Goal: Obtain resource: Download file/media

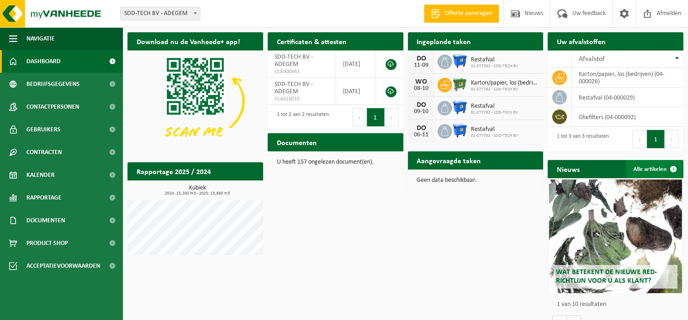
click at [674, 169] on span at bounding box center [673, 169] width 18 height 18
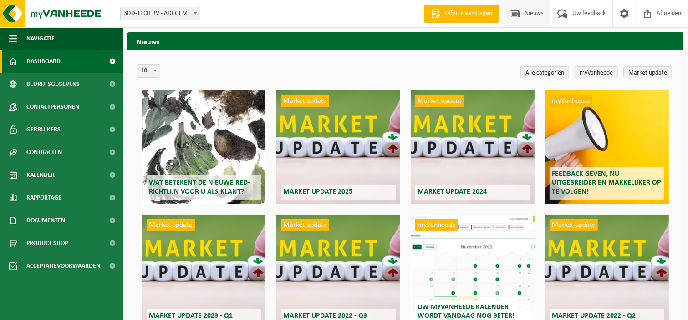
click at [77, 62] on link "Dashboard" at bounding box center [61, 61] width 123 height 23
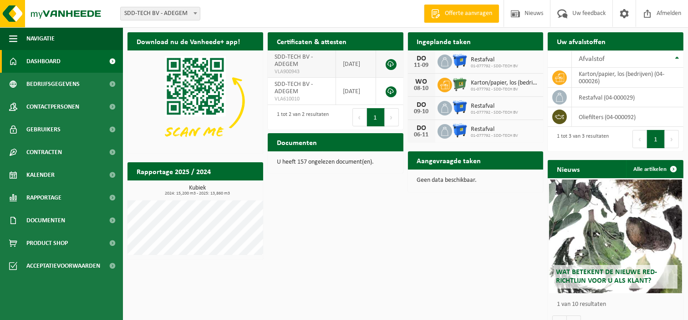
click at [393, 65] on link at bounding box center [390, 64] width 11 height 11
click at [63, 173] on link "Kalender" at bounding box center [61, 175] width 123 height 23
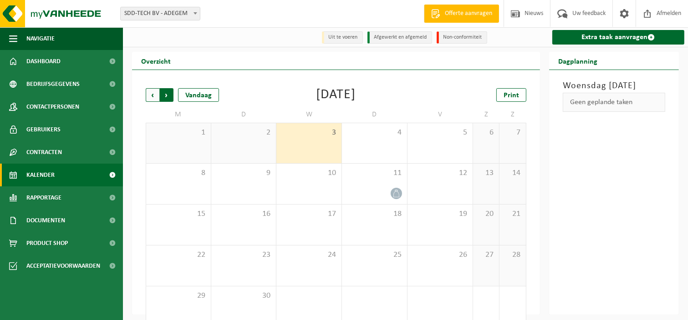
click at [157, 98] on span "Vorige" at bounding box center [153, 95] width 14 height 14
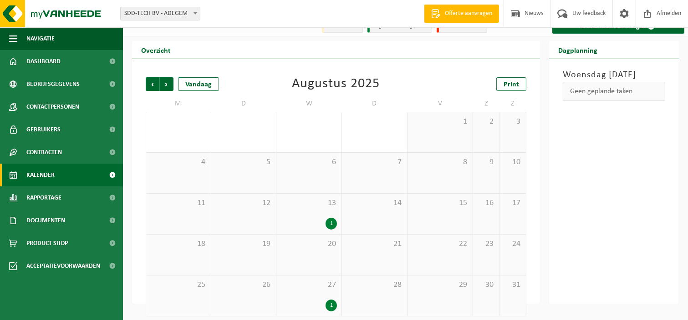
scroll to position [17, 0]
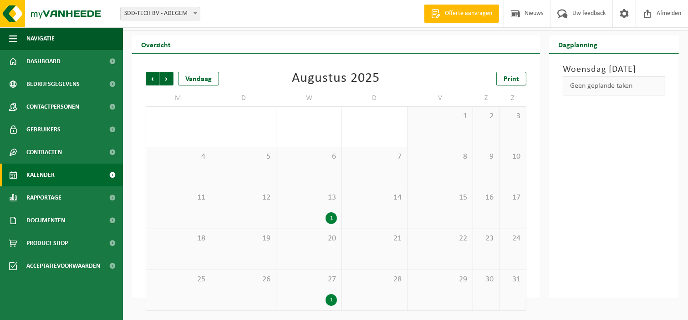
click at [330, 300] on div "1" at bounding box center [330, 300] width 11 height 12
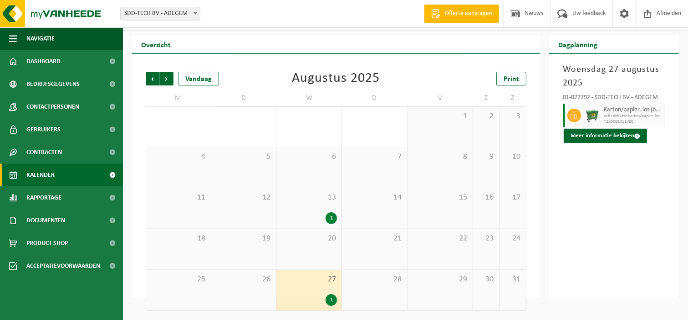
click at [330, 300] on div "1" at bounding box center [330, 300] width 11 height 12
